Goal: Information Seeking & Learning: Learn about a topic

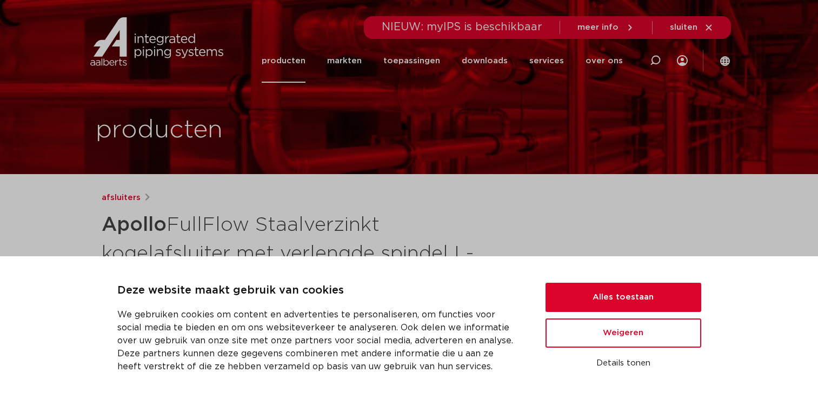
click at [125, 197] on link "afsluiters" at bounding box center [121, 197] width 39 height 13
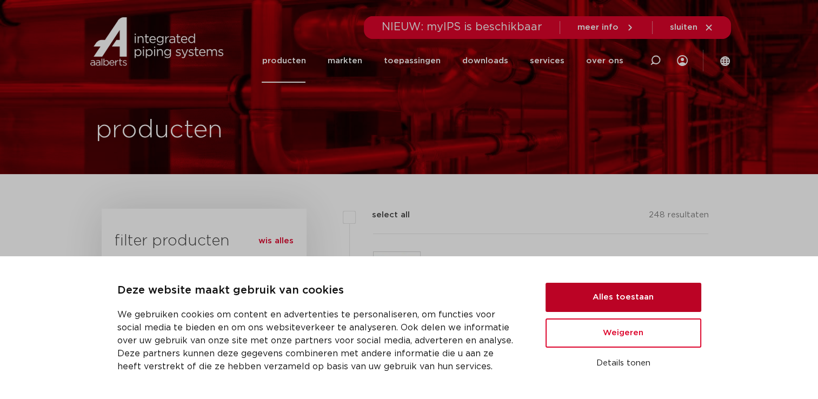
click at [573, 295] on button "Alles toestaan" at bounding box center [623, 297] width 156 height 29
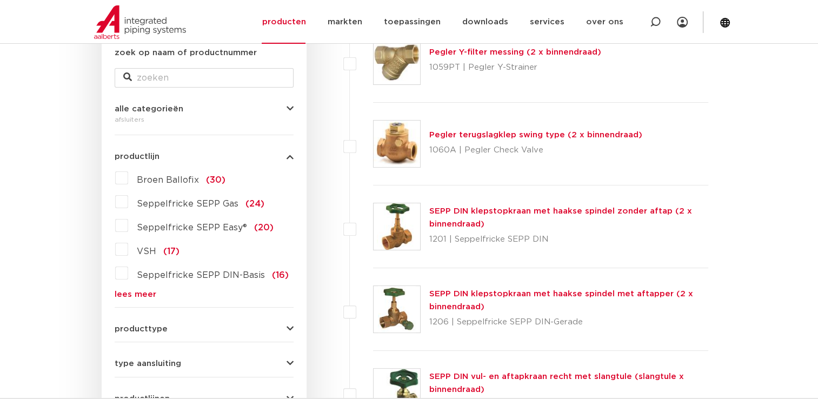
scroll to position [186, 0]
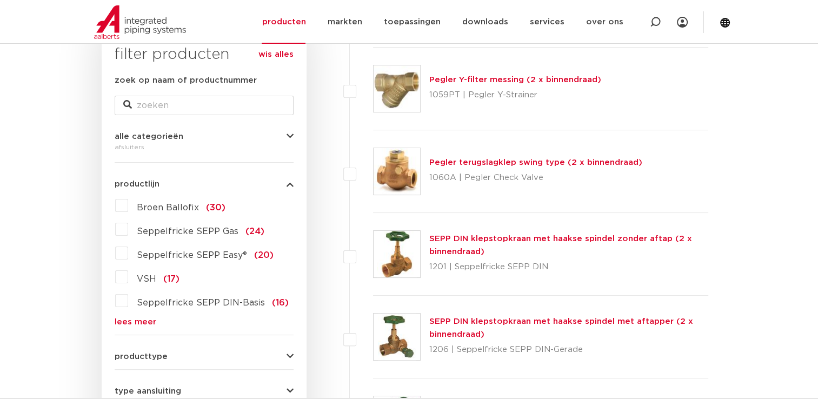
click at [118, 327] on form "zoek op naam of productnummer alle categorieën afsluiters fittingen afsluiters …" at bounding box center [204, 326] width 179 height 504
click at [121, 322] on link "lees meer" at bounding box center [204, 322] width 179 height 8
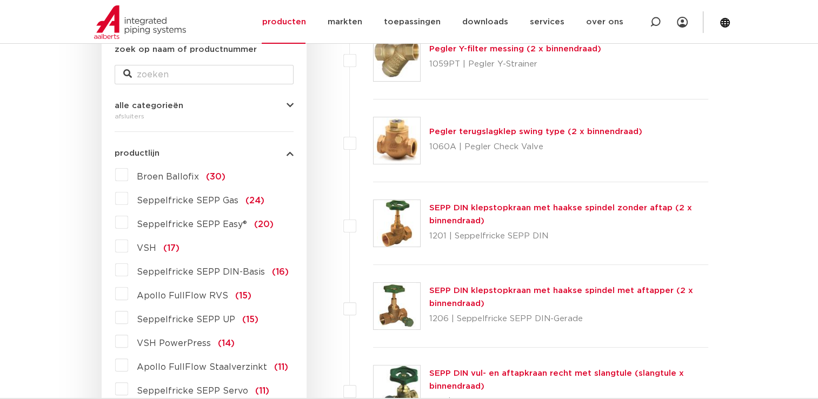
scroll to position [149, 0]
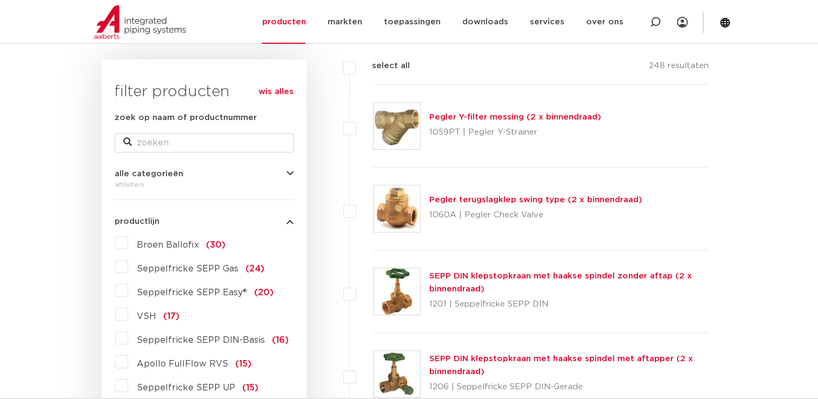
click at [290, 173] on icon "button" at bounding box center [289, 174] width 7 height 8
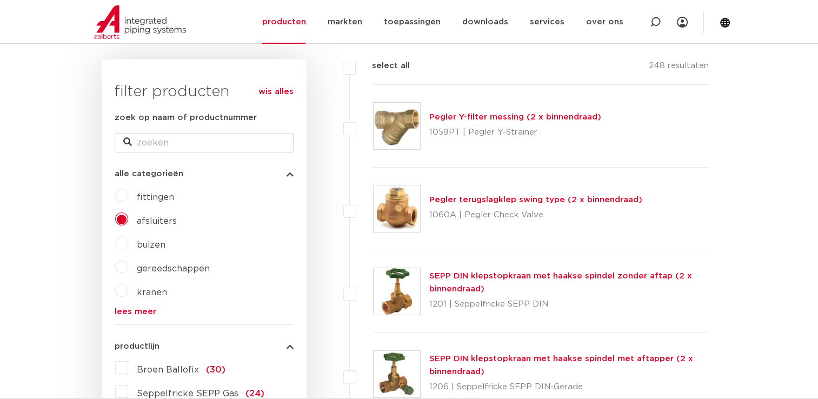
click at [284, 93] on link "wis alles" at bounding box center [275, 91] width 35 height 13
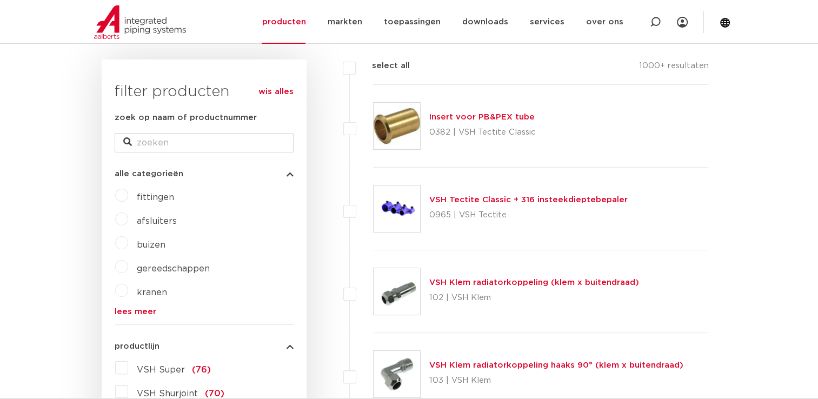
click at [145, 314] on link "lees meer" at bounding box center [204, 311] width 179 height 8
click at [292, 176] on icon "button" at bounding box center [289, 174] width 7 height 8
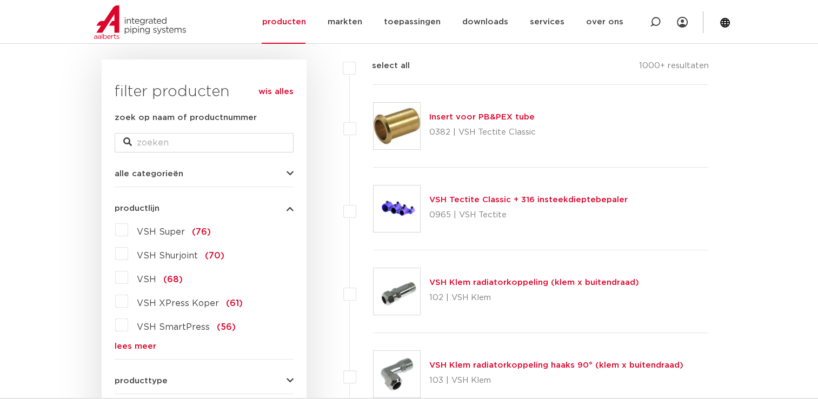
click at [140, 352] on form "zoek op naam of productnummer alle categorieën fittingen afsluiters buizen gere…" at bounding box center [204, 356] width 179 height 491
click at [117, 345] on link "lees meer" at bounding box center [204, 346] width 179 height 8
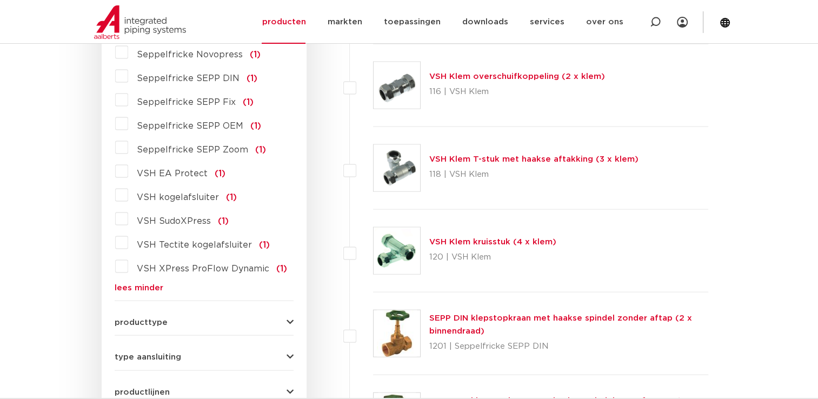
scroll to position [2365, 0]
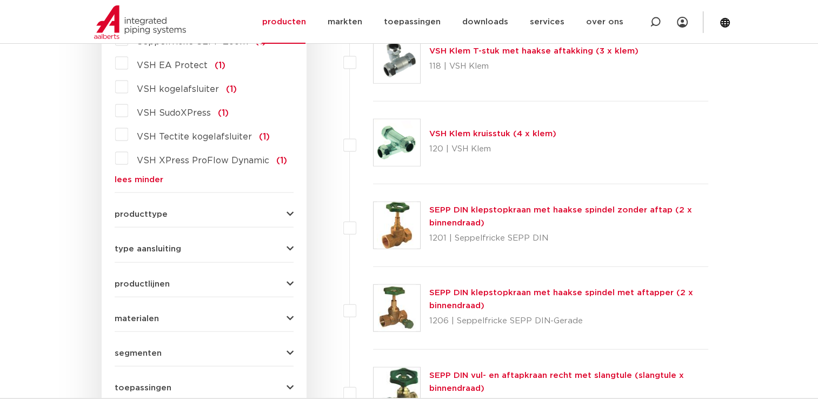
click at [286, 280] on icon "button" at bounding box center [289, 284] width 7 height 8
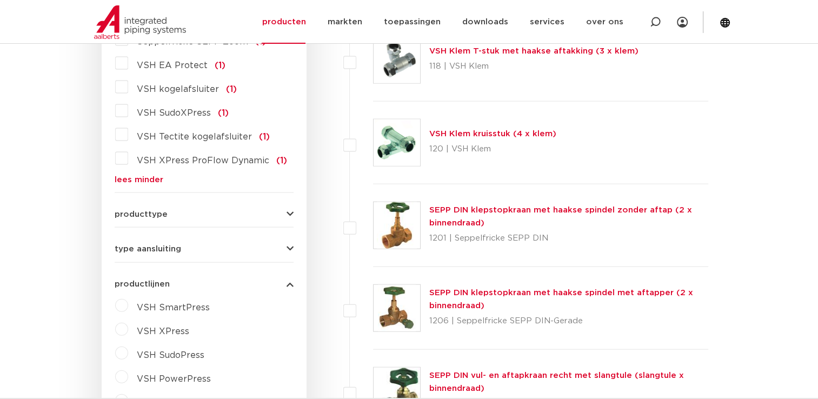
scroll to position [2419, 0]
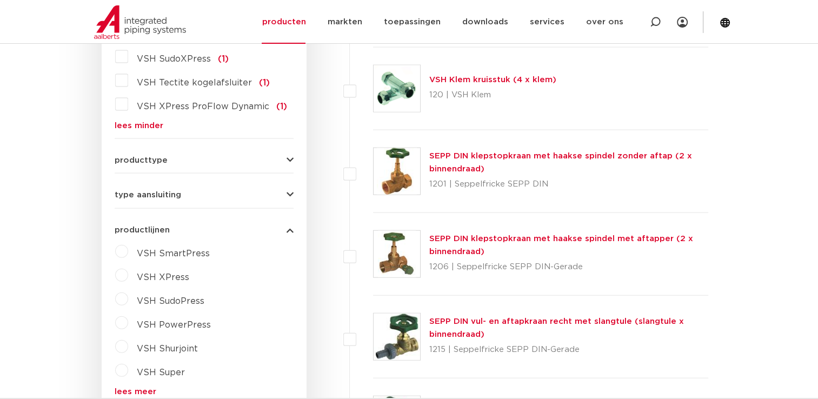
click at [147, 387] on link "lees meer" at bounding box center [204, 391] width 179 height 8
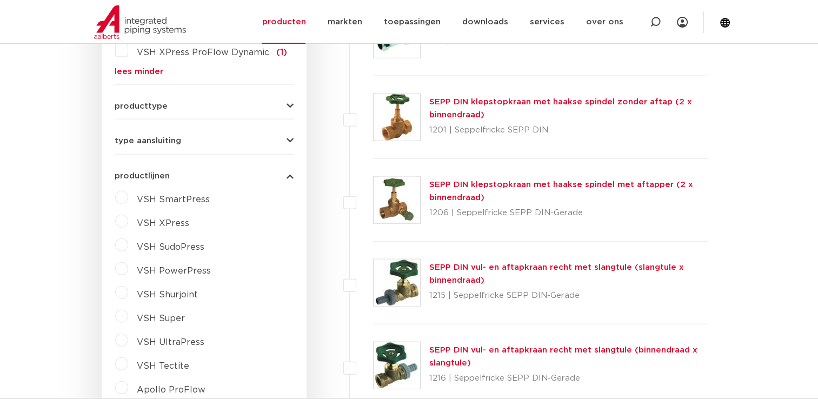
scroll to position [2527, 0]
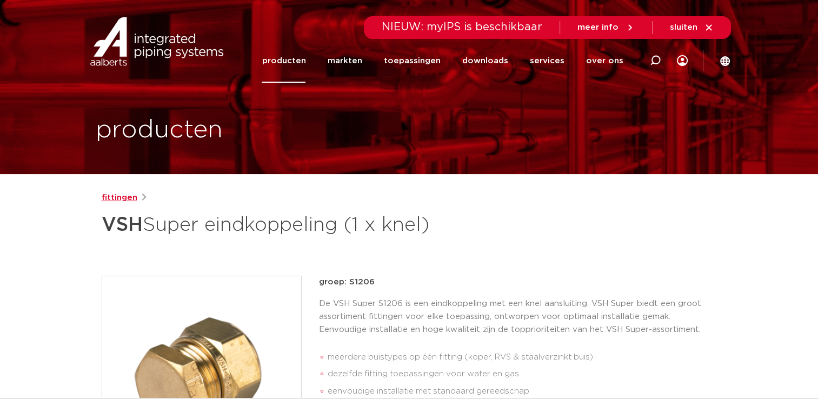
click at [120, 200] on link "fittingen" at bounding box center [120, 197] width 36 height 13
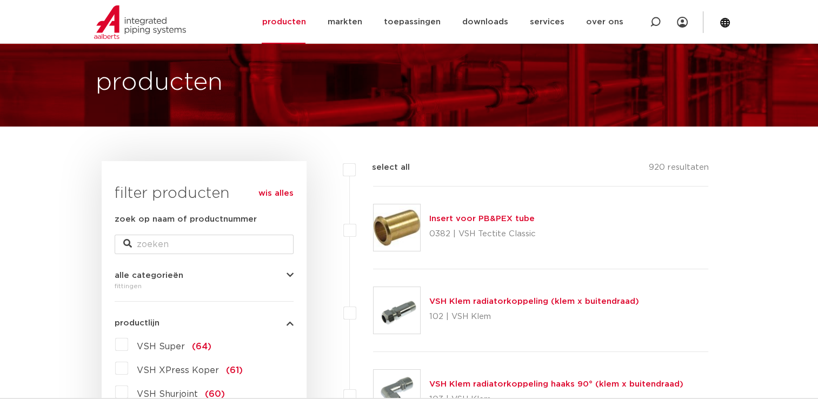
scroll to position [27, 0]
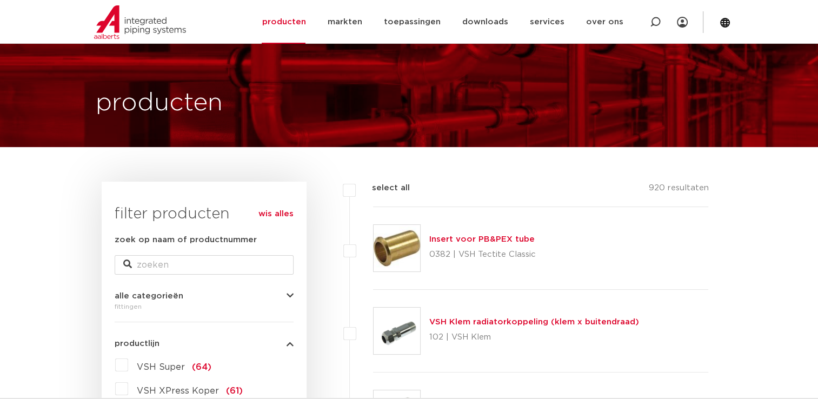
click at [280, 211] on link "wis alles" at bounding box center [275, 213] width 35 height 13
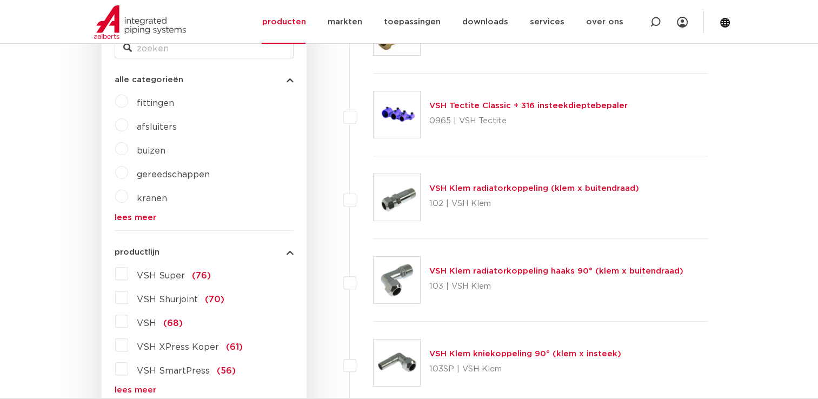
scroll to position [243, 0]
click at [128, 273] on label "VSH Super (76)" at bounding box center [169, 273] width 83 height 17
click at [0, 0] on input "VSH Super (76)" at bounding box center [0, 0] width 0 height 0
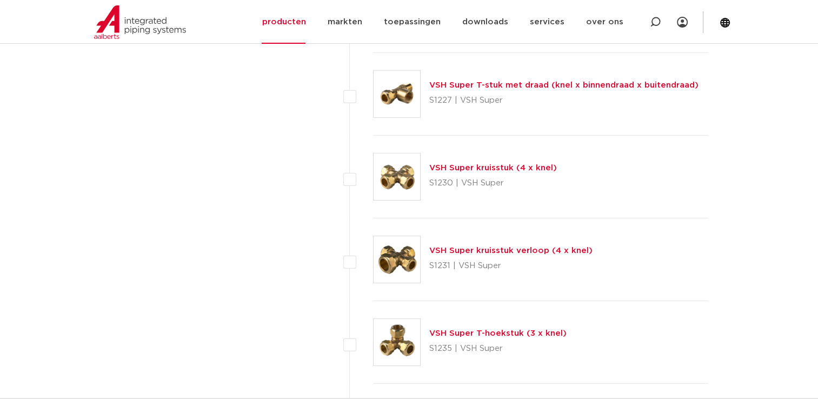
scroll to position [2998, 0]
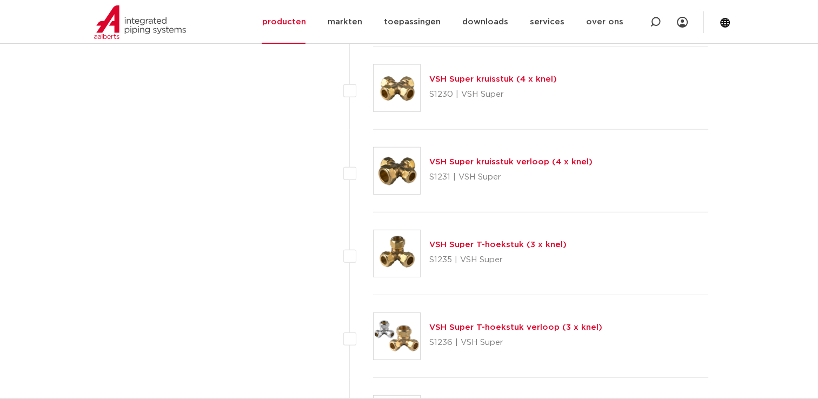
click at [529, 244] on link "VSH Super T-hoekstuk (3 x knel)" at bounding box center [497, 244] width 137 height 8
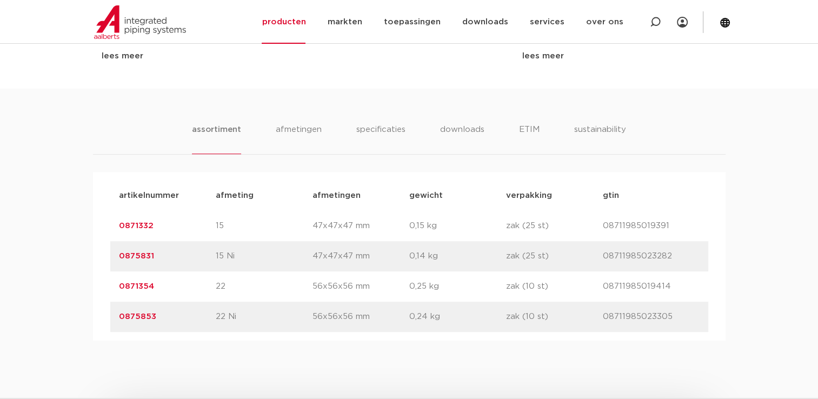
scroll to position [648, 0]
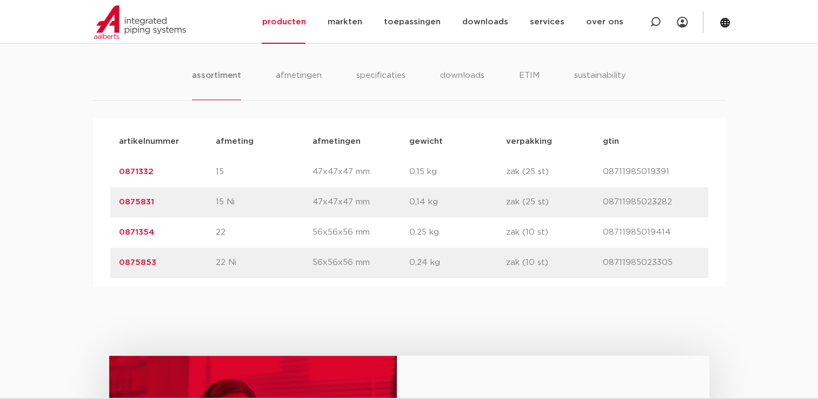
drag, startPoint x: 114, startPoint y: 170, endPoint x: 166, endPoint y: 168, distance: 52.4
click at [166, 168] on div "artikelnummer 0871332 afmeting 15 [GEOGRAPHIC_DATA] 47x47x47 mm gewicht 0,15 kg…" at bounding box center [409, 172] width 598 height 30
